Goal: Information Seeking & Learning: Learn about a topic

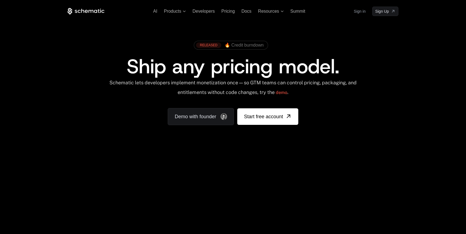
click at [359, 108] on div "RELEASED 🔥 Credit burndown Ship any pricing model. Schematic lets developers im…" at bounding box center [232, 81] width 331 height 87
click at [340, 114] on div "RELEASED 🔥 Credit burndown Ship any pricing model. Schematic lets developers im…" at bounding box center [232, 81] width 331 height 87
click at [245, 48] on span at bounding box center [231, 45] width 74 height 8
click at [245, 47] on span "🔥 Credit burndown" at bounding box center [244, 45] width 39 height 5
click at [348, 196] on div "Your browser does not support the video tag." at bounding box center [233, 163] width 358 height 232
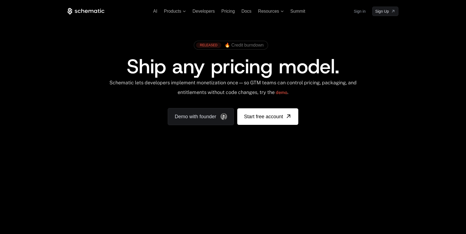
drag, startPoint x: 371, startPoint y: 154, endPoint x: 355, endPoint y: 154, distance: 16.5
click at [354, 155] on div "AI Products Developers Pricing Docs Resources Summit Sign in Sign Up RELEASED 🔥…" at bounding box center [233, 82] width 466 height 165
